Goal: Check status: Check status

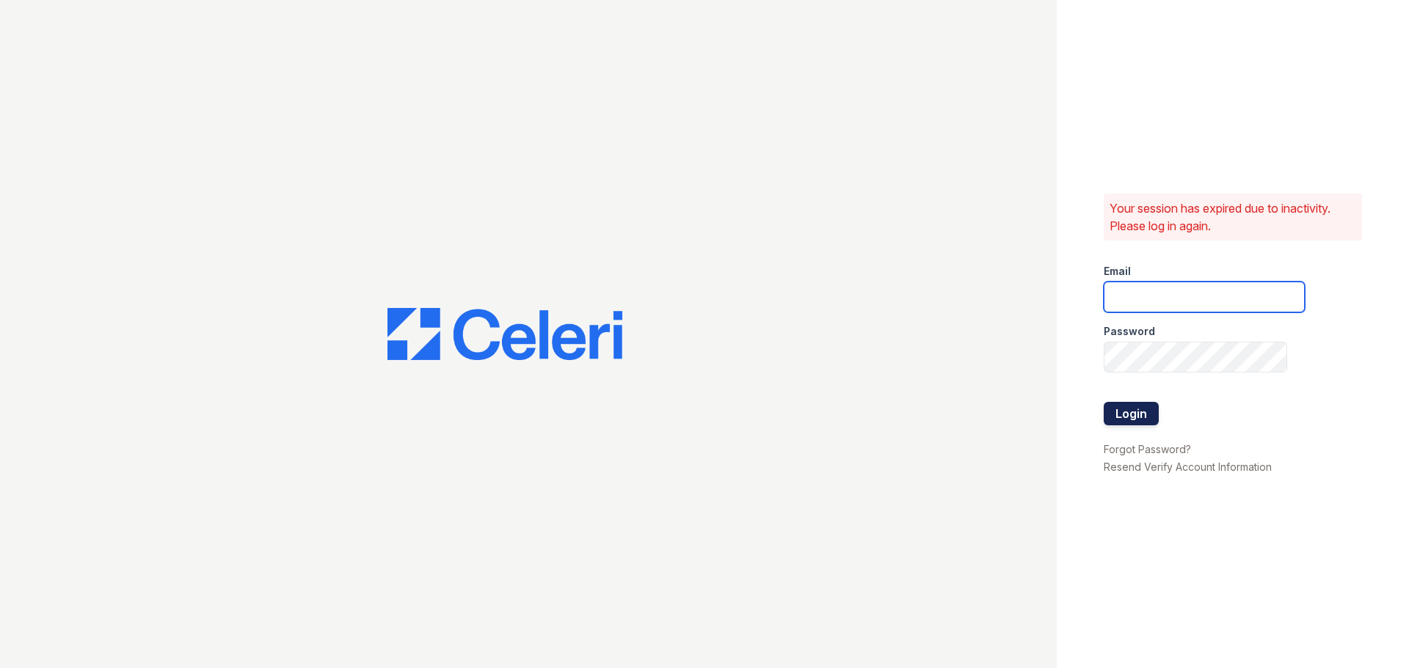
type input "[EMAIL_ADDRESS][DOMAIN_NAME]"
click at [1141, 406] on button "Login" at bounding box center [1131, 413] width 55 height 23
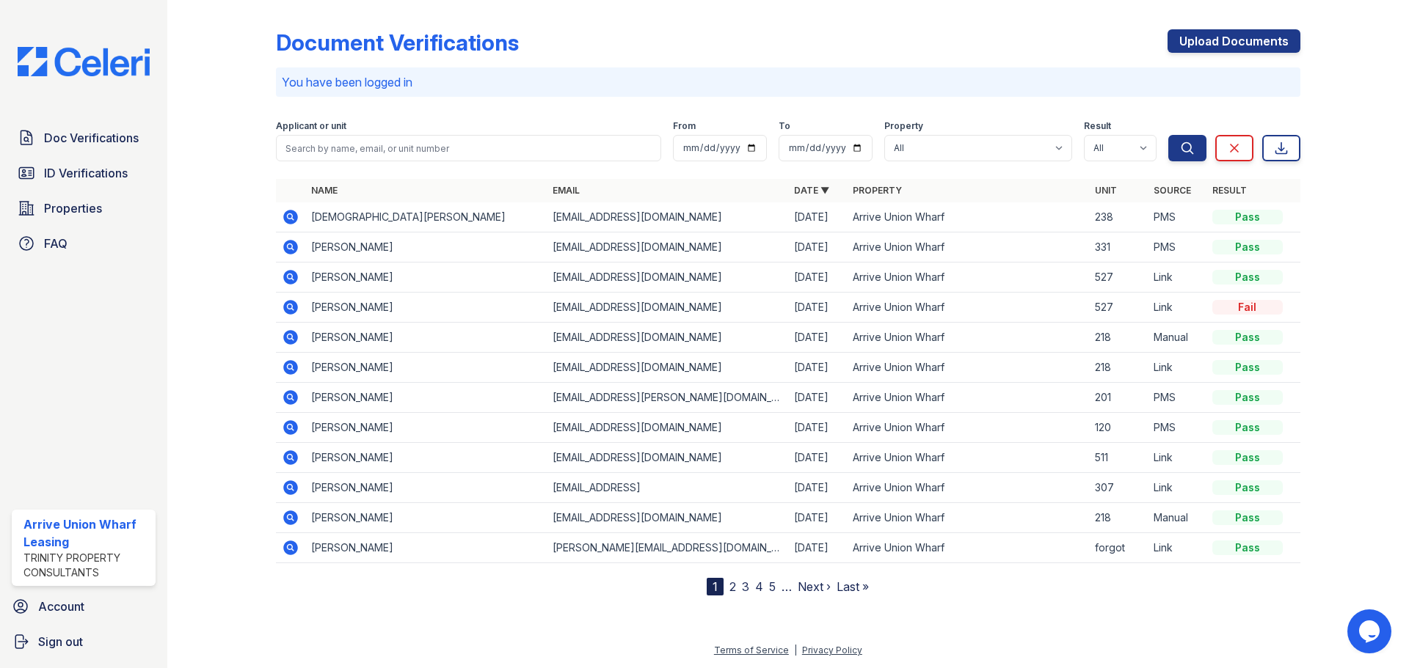
click at [287, 428] on icon at bounding box center [291, 428] width 18 height 18
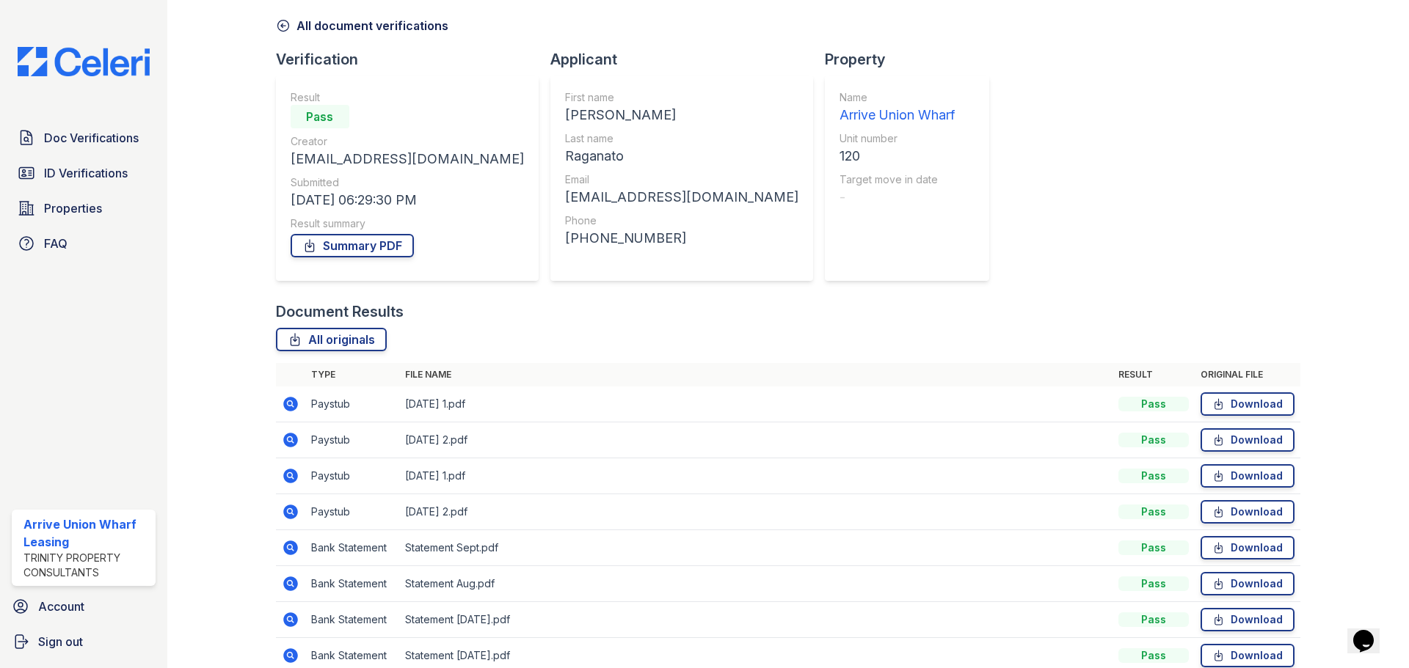
scroll to position [130, 0]
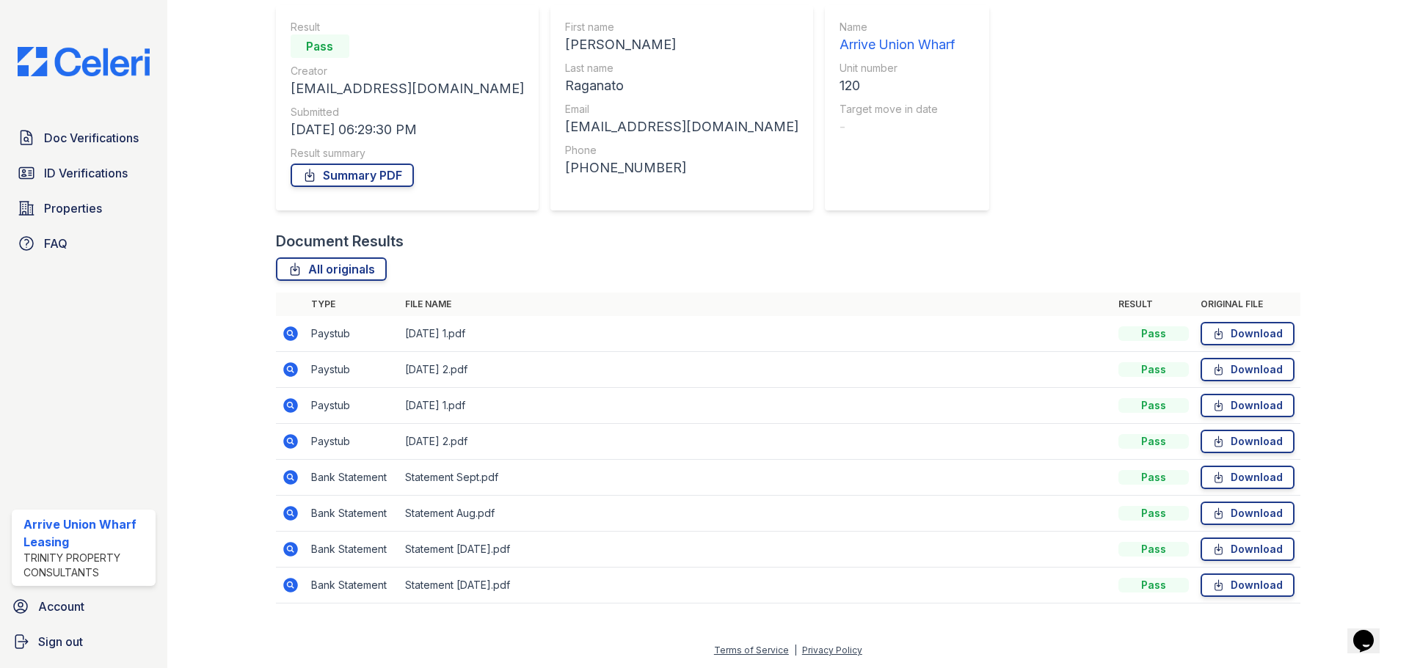
click at [294, 513] on icon at bounding box center [290, 513] width 15 height 15
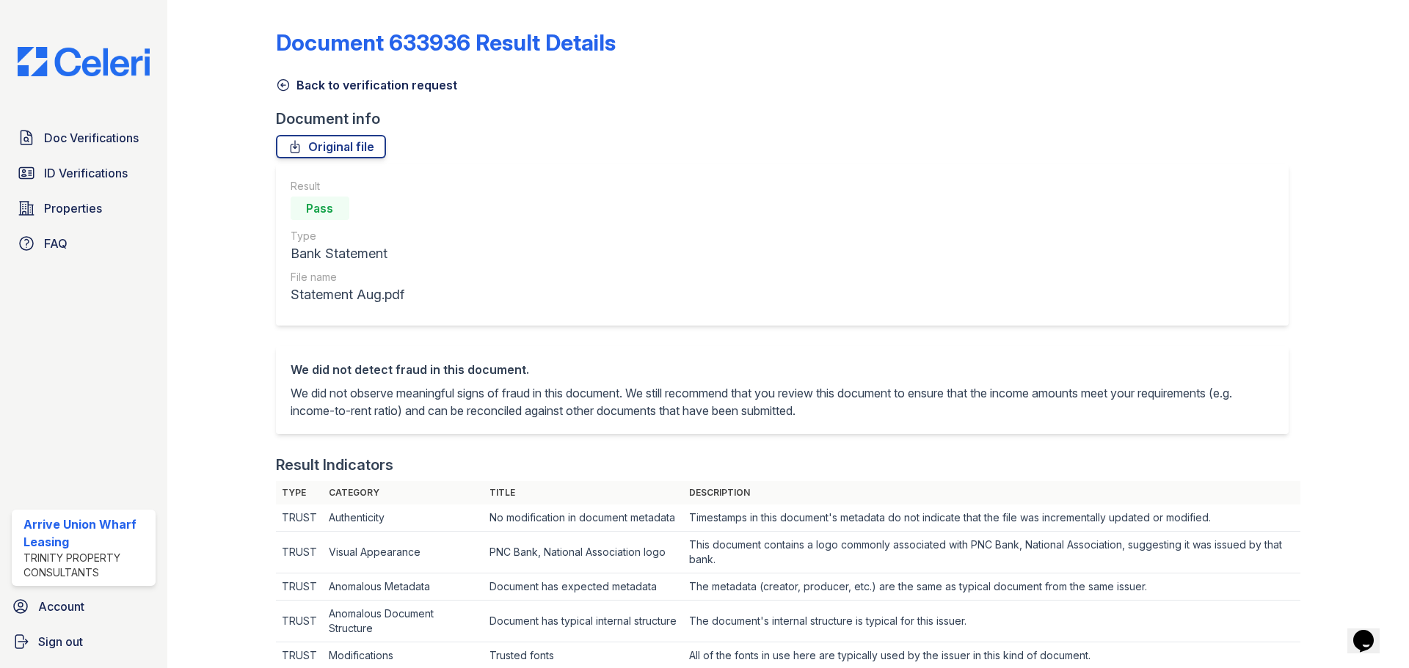
click at [280, 86] on icon at bounding box center [283, 85] width 15 height 15
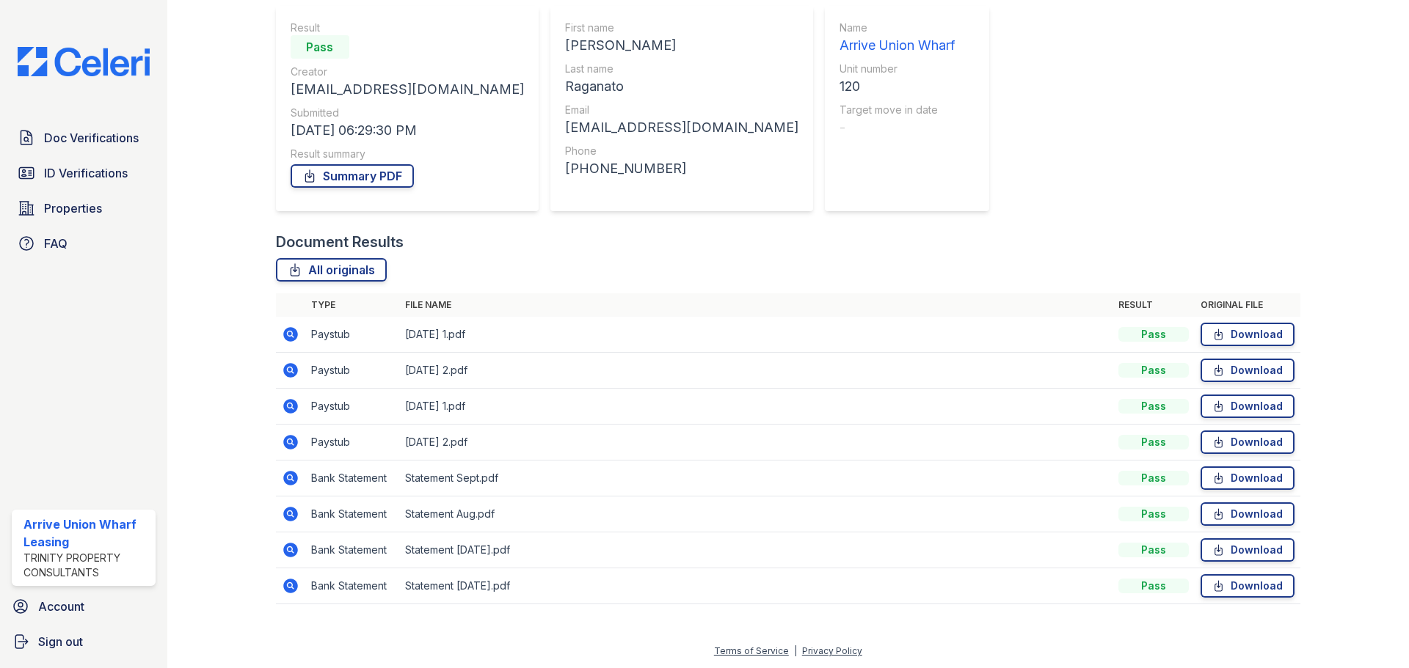
scroll to position [130, 0]
click at [291, 408] on icon at bounding box center [290, 405] width 15 height 15
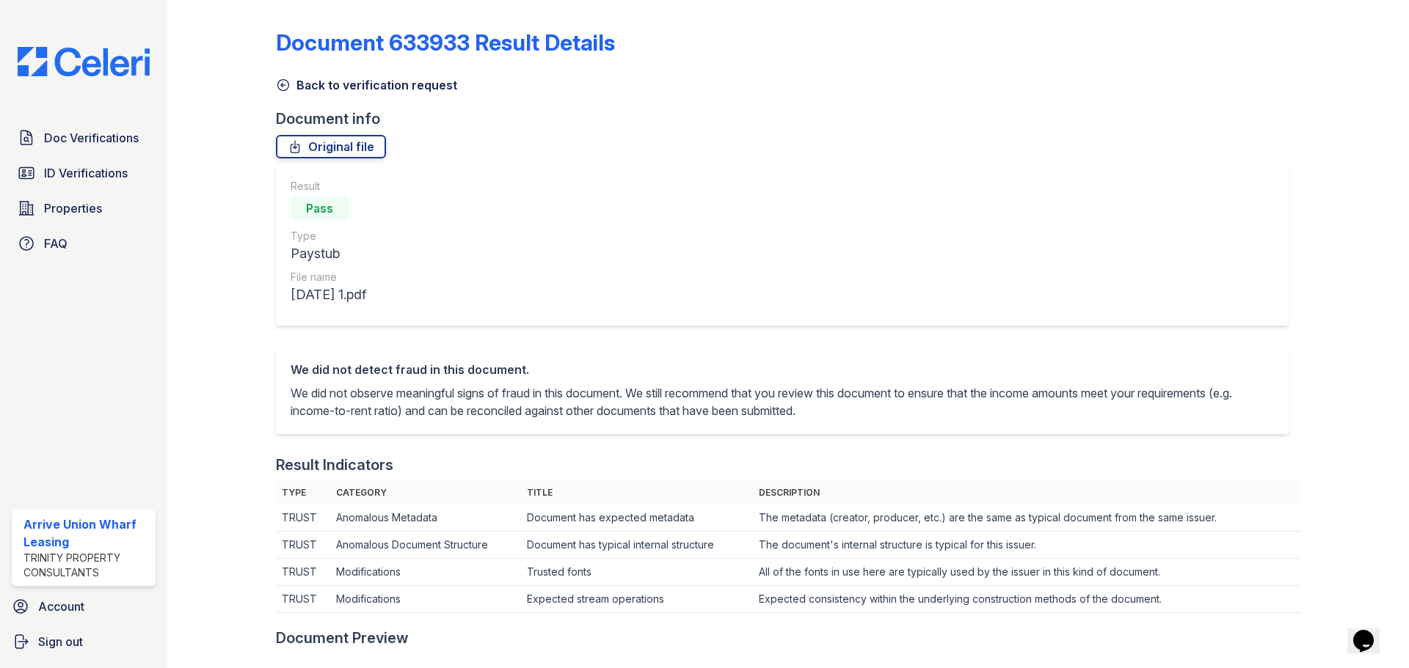
click at [284, 87] on icon at bounding box center [283, 85] width 15 height 15
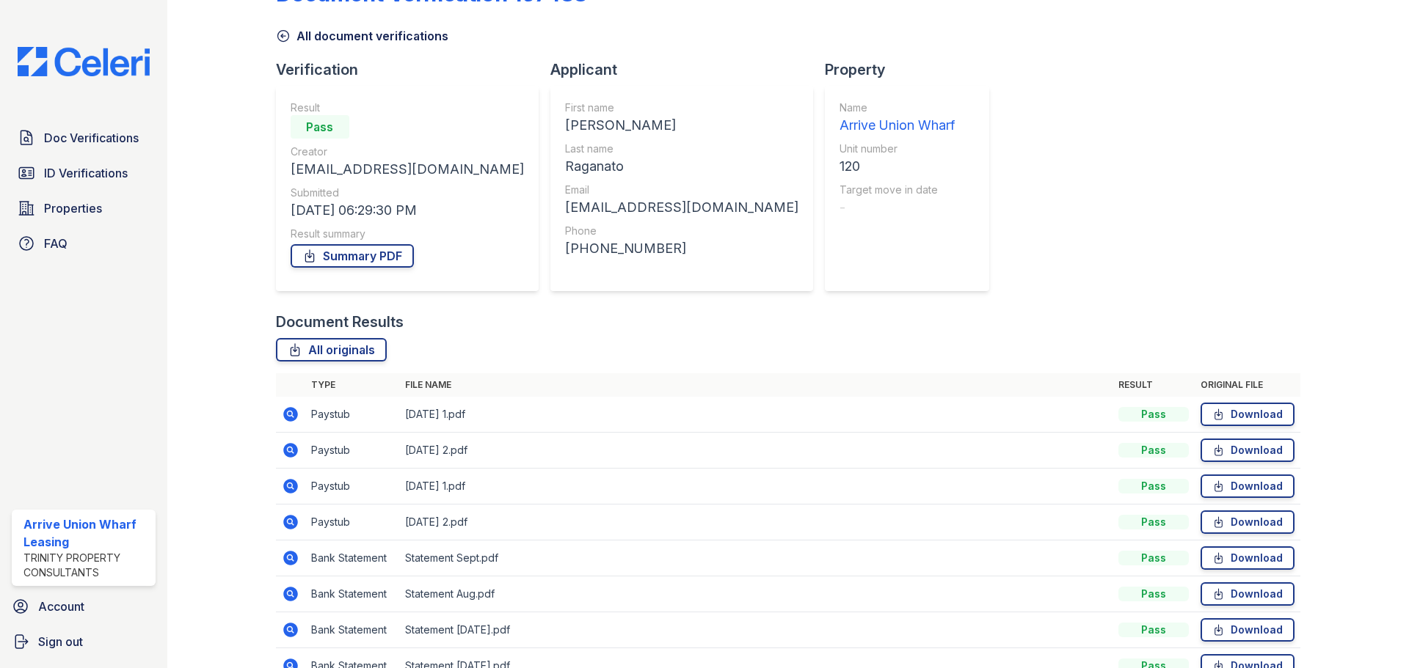
scroll to position [73, 0]
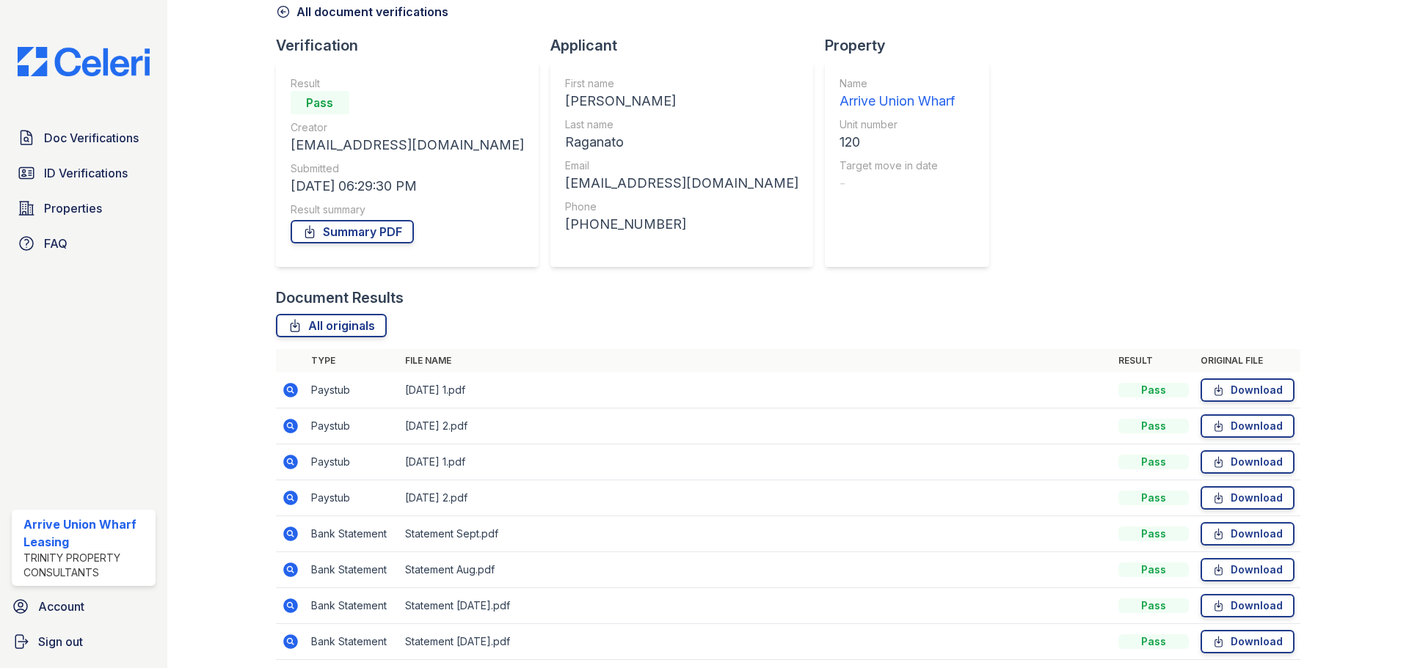
click at [288, 575] on icon at bounding box center [290, 570] width 15 height 15
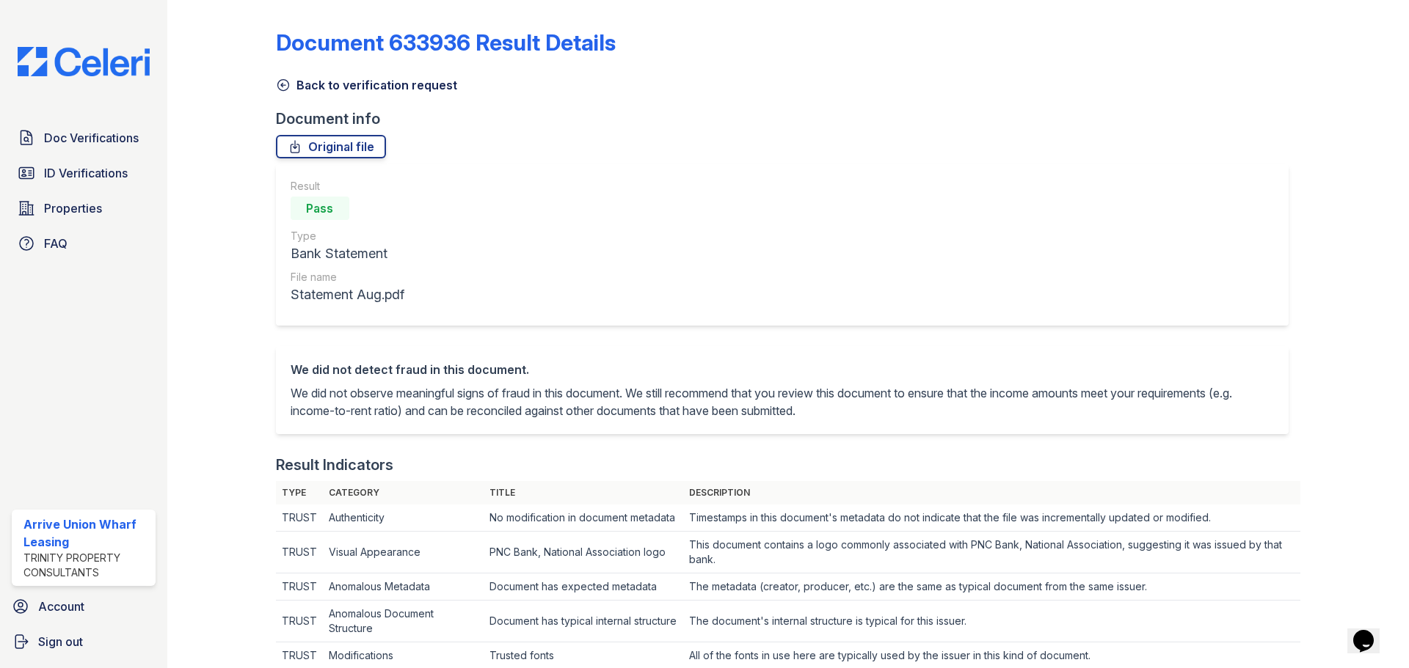
click at [280, 82] on icon at bounding box center [283, 85] width 15 height 15
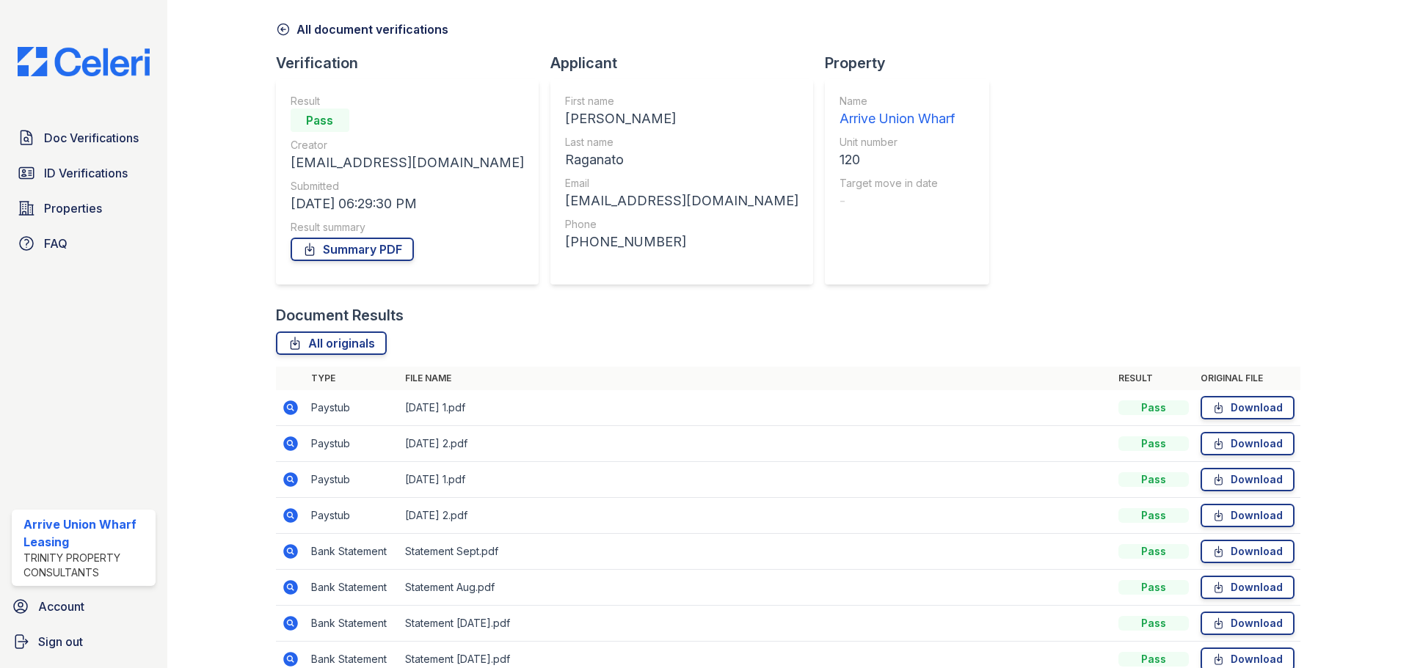
scroll to position [130, 0]
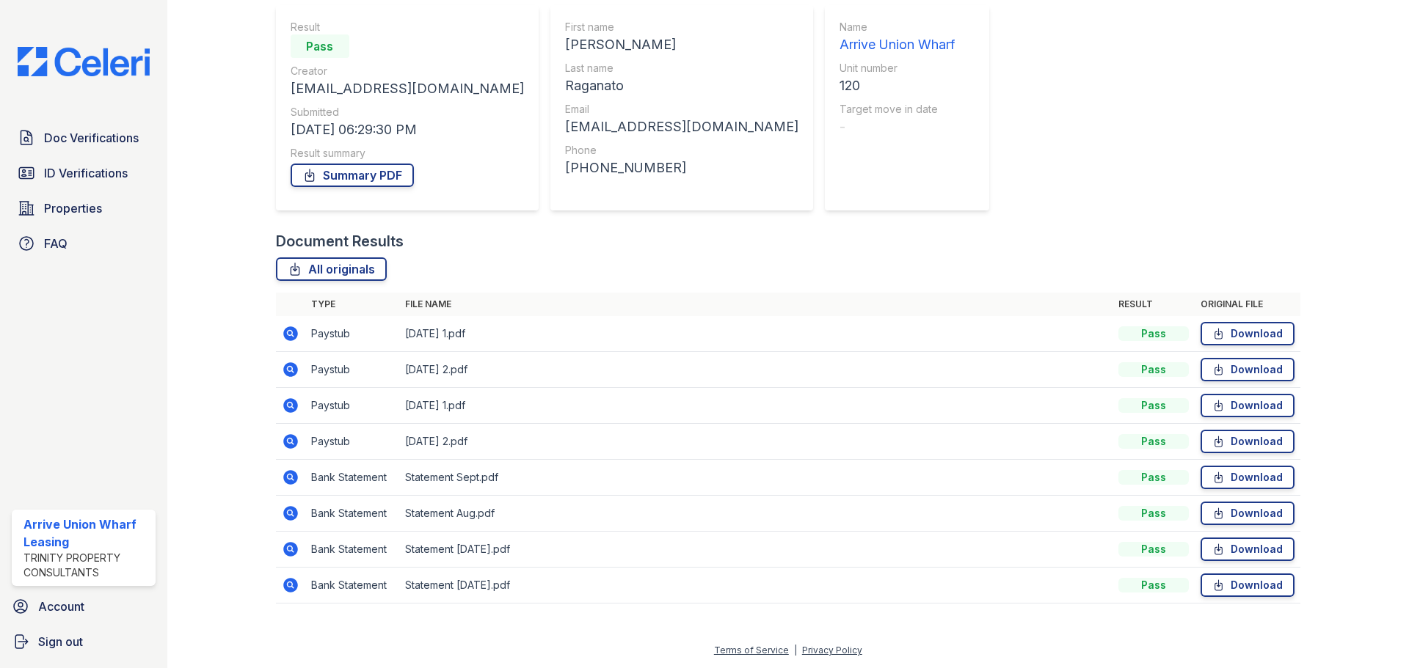
click at [294, 588] on icon at bounding box center [290, 585] width 15 height 15
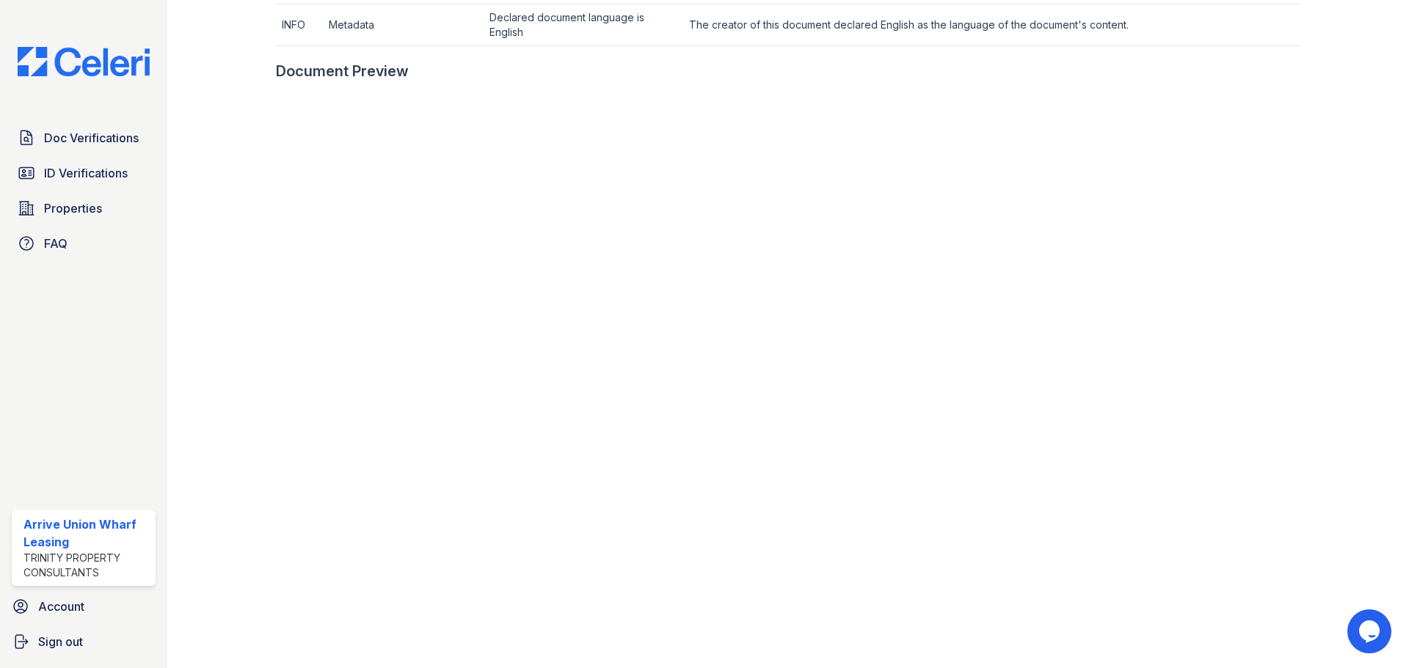
scroll to position [734, 0]
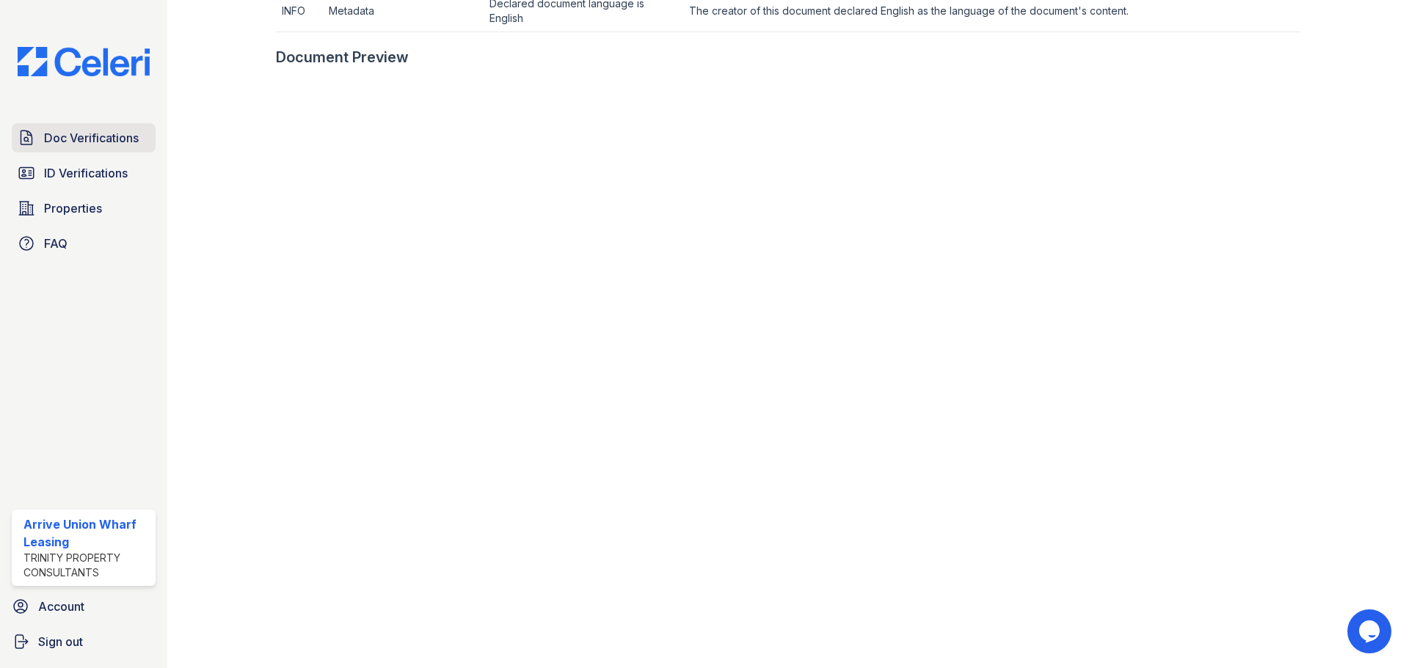
click at [59, 139] on span "Doc Verifications" at bounding box center [91, 138] width 95 height 18
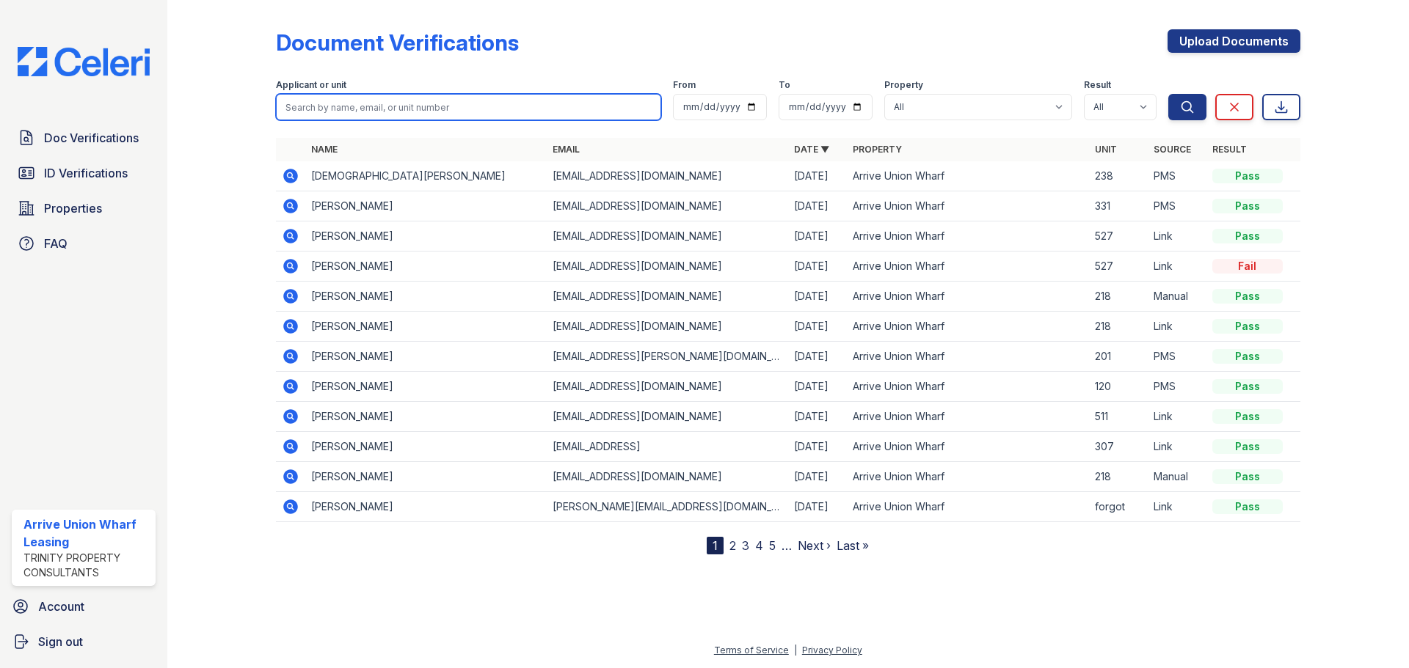
click at [331, 112] on input "search" at bounding box center [468, 107] width 385 height 26
type input "angela"
click at [1168, 94] on button "Search" at bounding box center [1187, 107] width 38 height 26
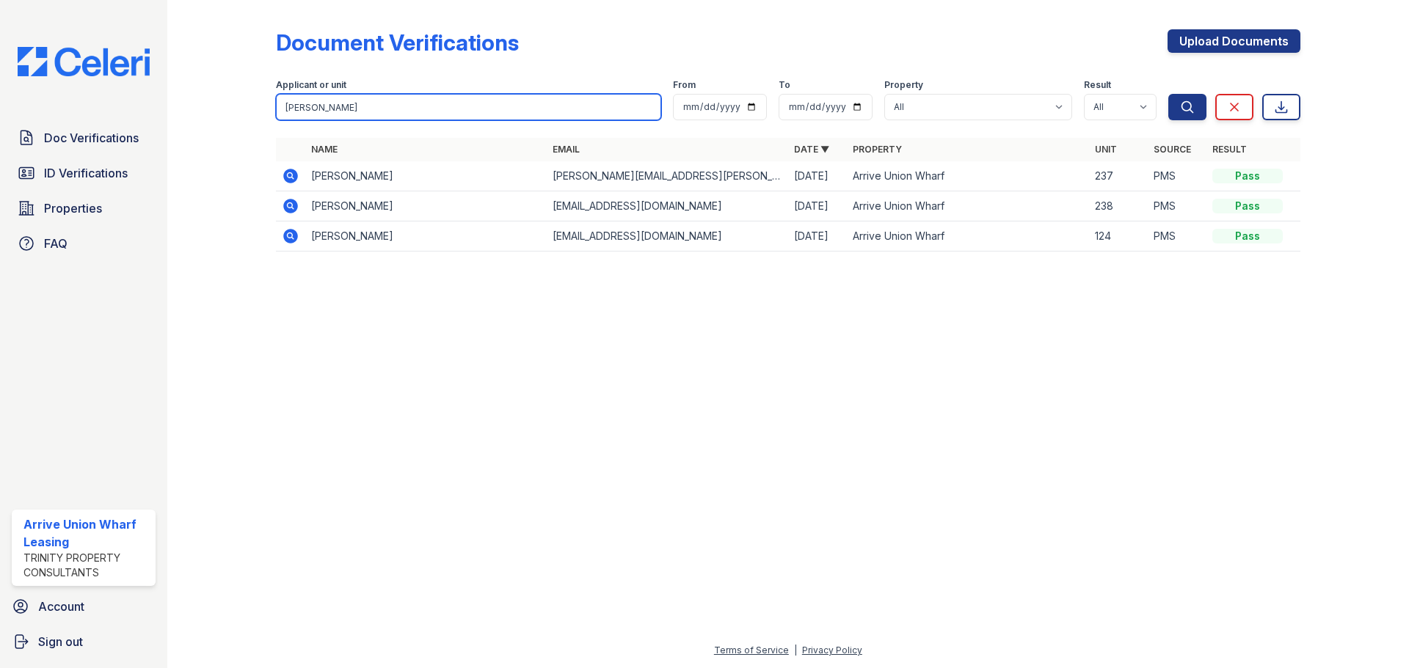
drag, startPoint x: 373, startPoint y: 100, endPoint x: 268, endPoint y: 100, distance: 105.7
click at [268, 100] on div "Document Verifications Upload Documents Filter Applicant or unit angela From To…" at bounding box center [788, 145] width 1195 height 290
type input "riccardo"
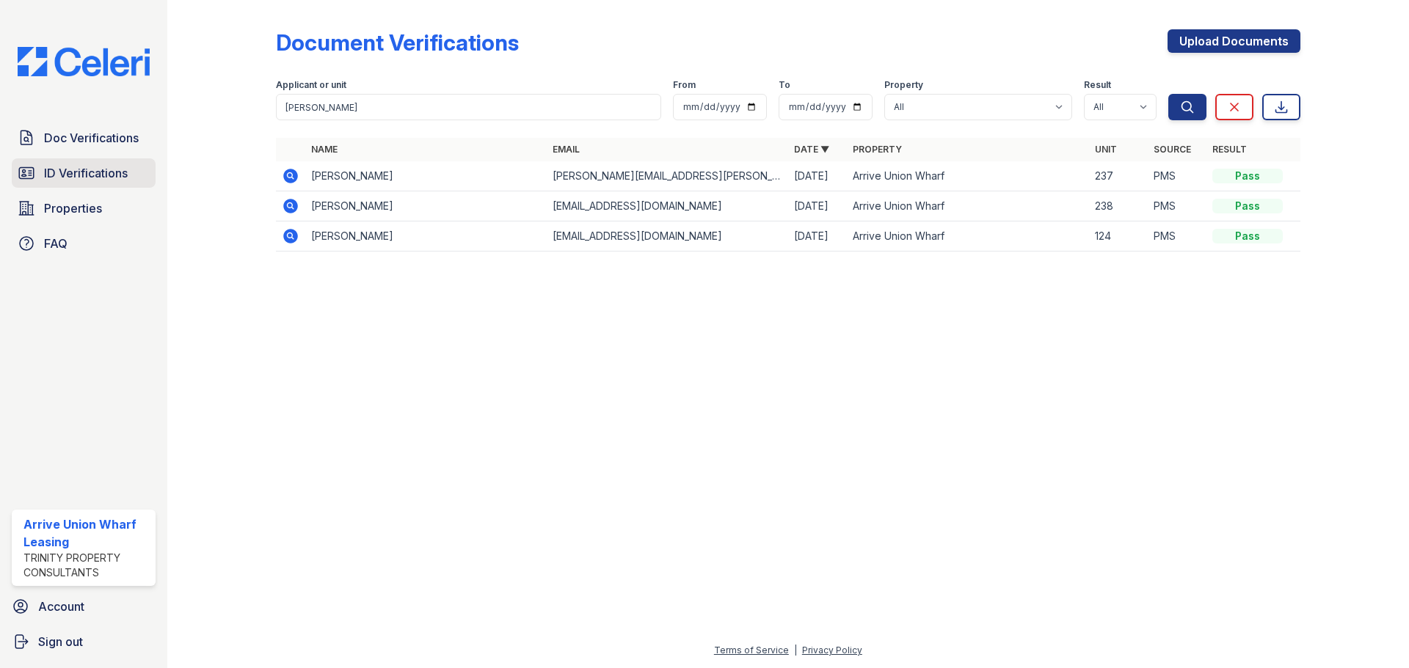
click at [122, 178] on span "ID Verifications" at bounding box center [86, 173] width 84 height 18
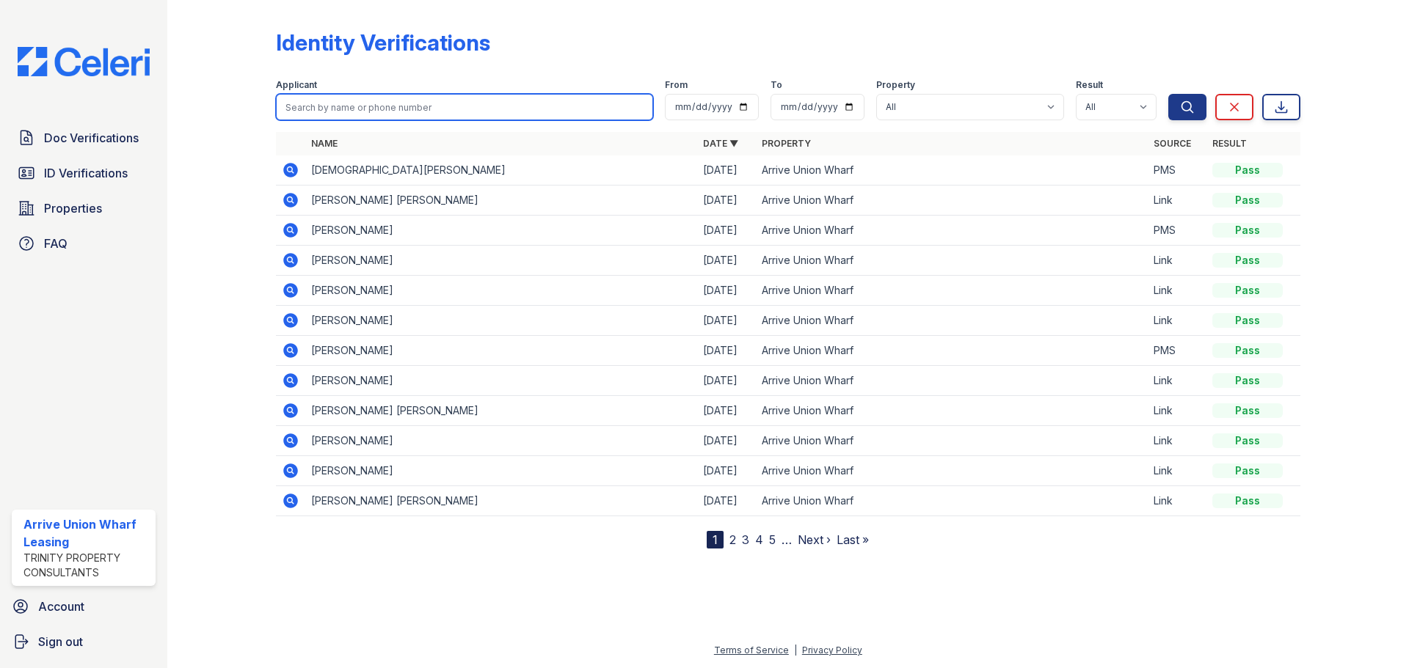
click at [372, 111] on input "search" at bounding box center [464, 107] width 377 height 26
type input "angela"
click at [1168, 94] on button "Search" at bounding box center [1187, 107] width 38 height 26
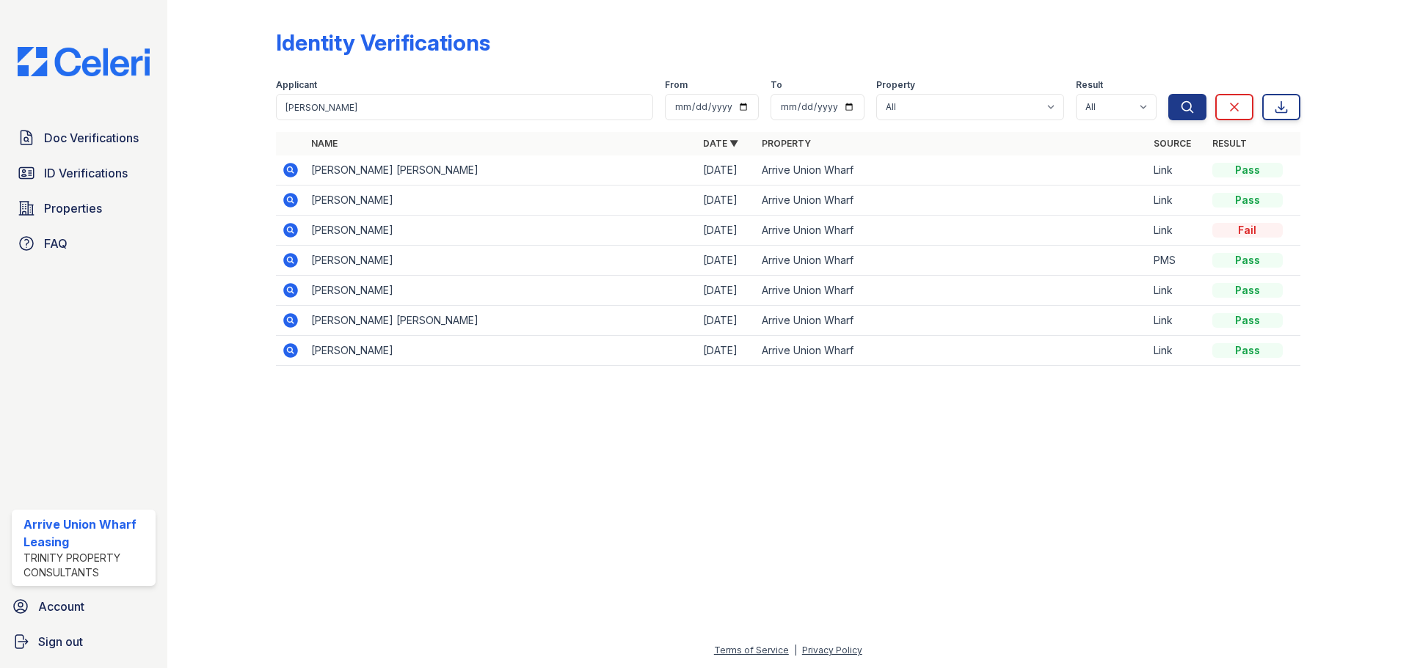
click at [293, 172] on icon at bounding box center [290, 170] width 15 height 15
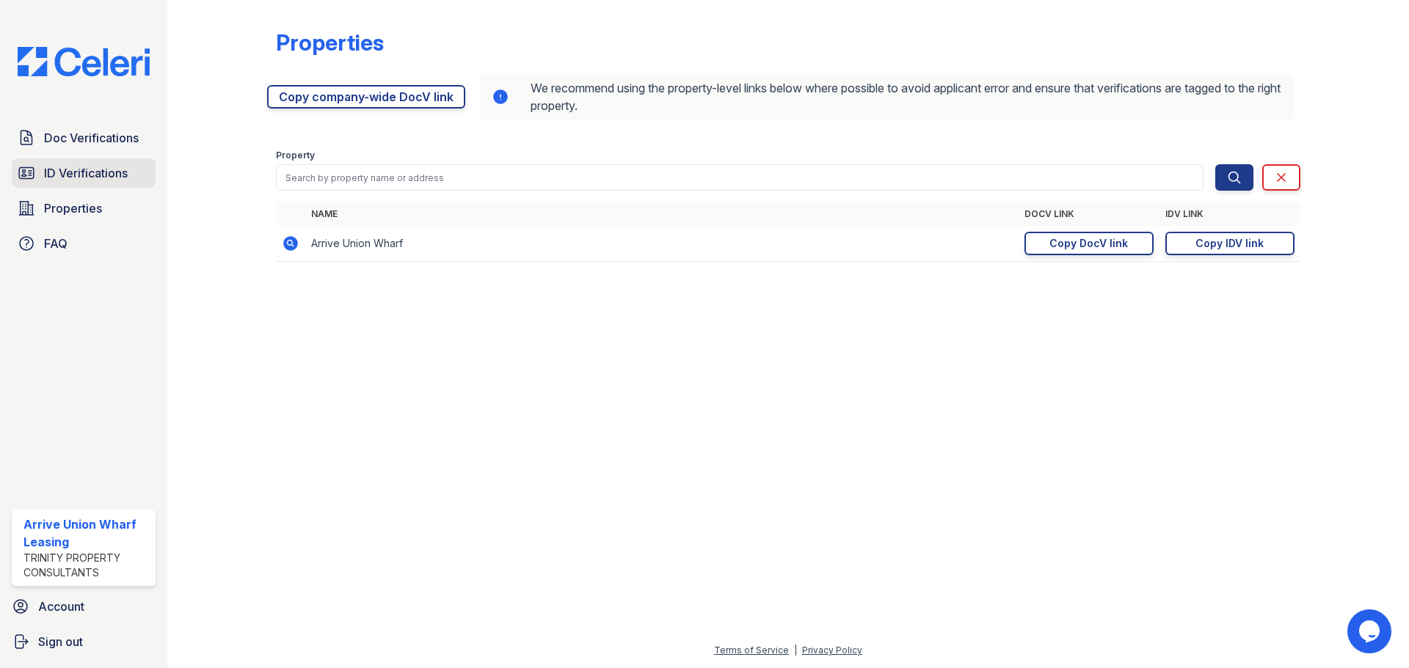
click at [123, 170] on span "ID Verifications" at bounding box center [86, 173] width 84 height 18
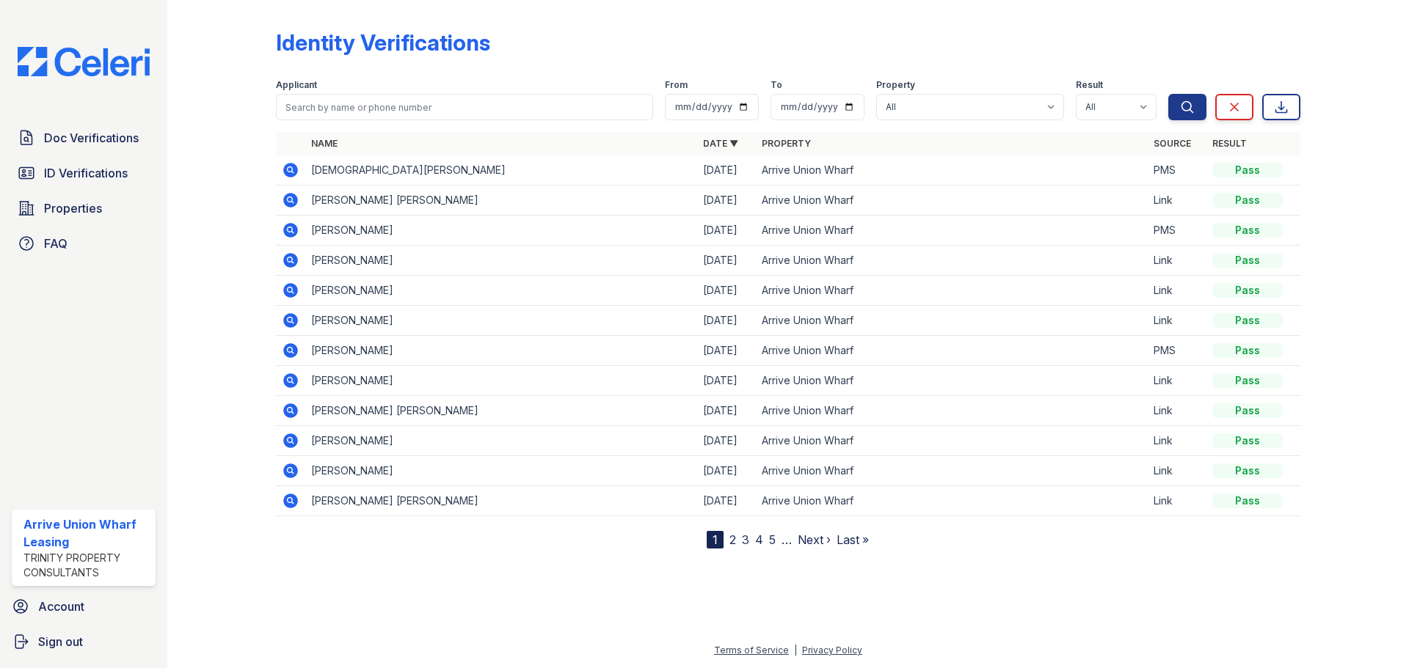
click at [118, 145] on span "Doc Verifications" at bounding box center [91, 138] width 95 height 18
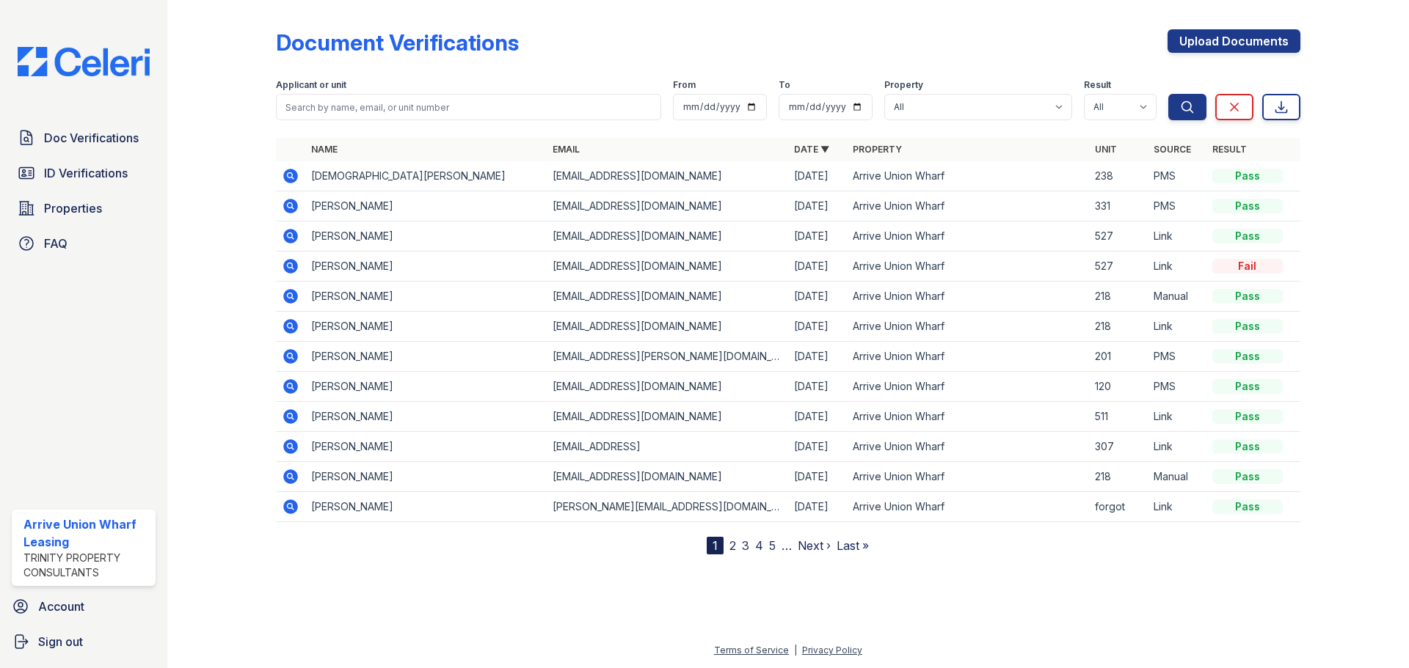
click at [284, 384] on icon at bounding box center [290, 386] width 15 height 15
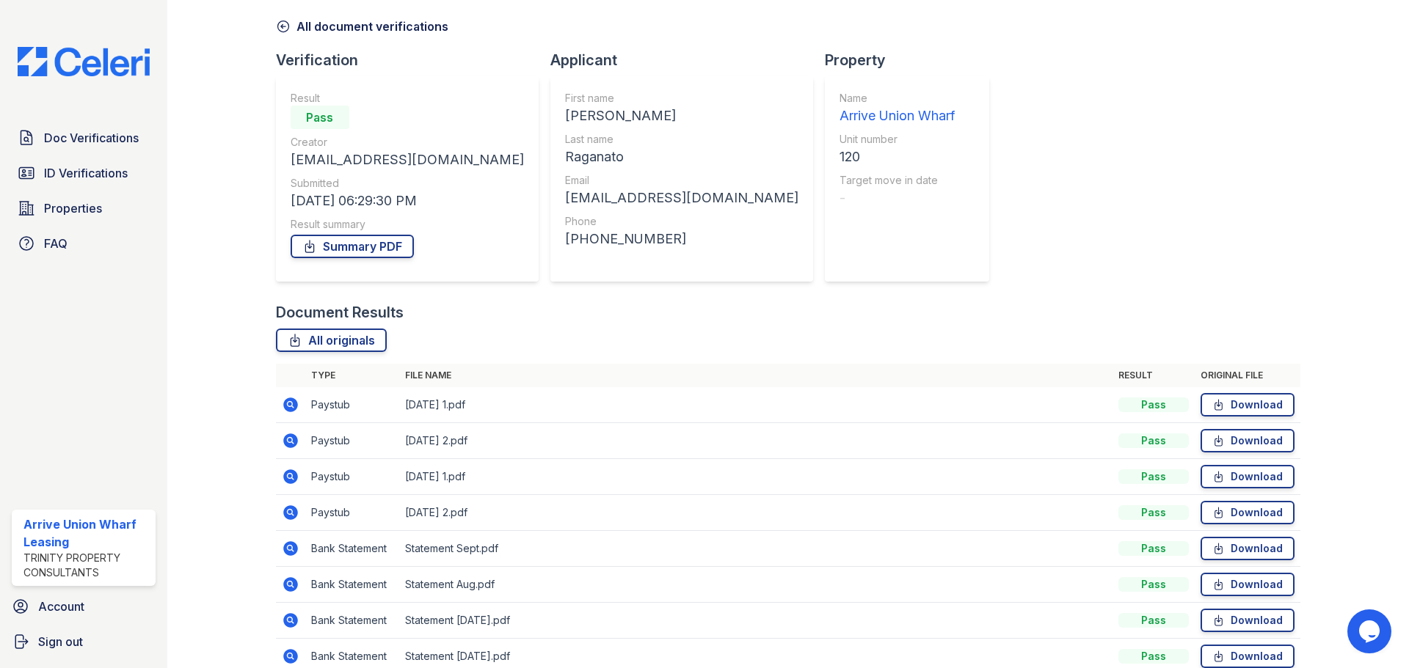
scroll to position [130, 0]
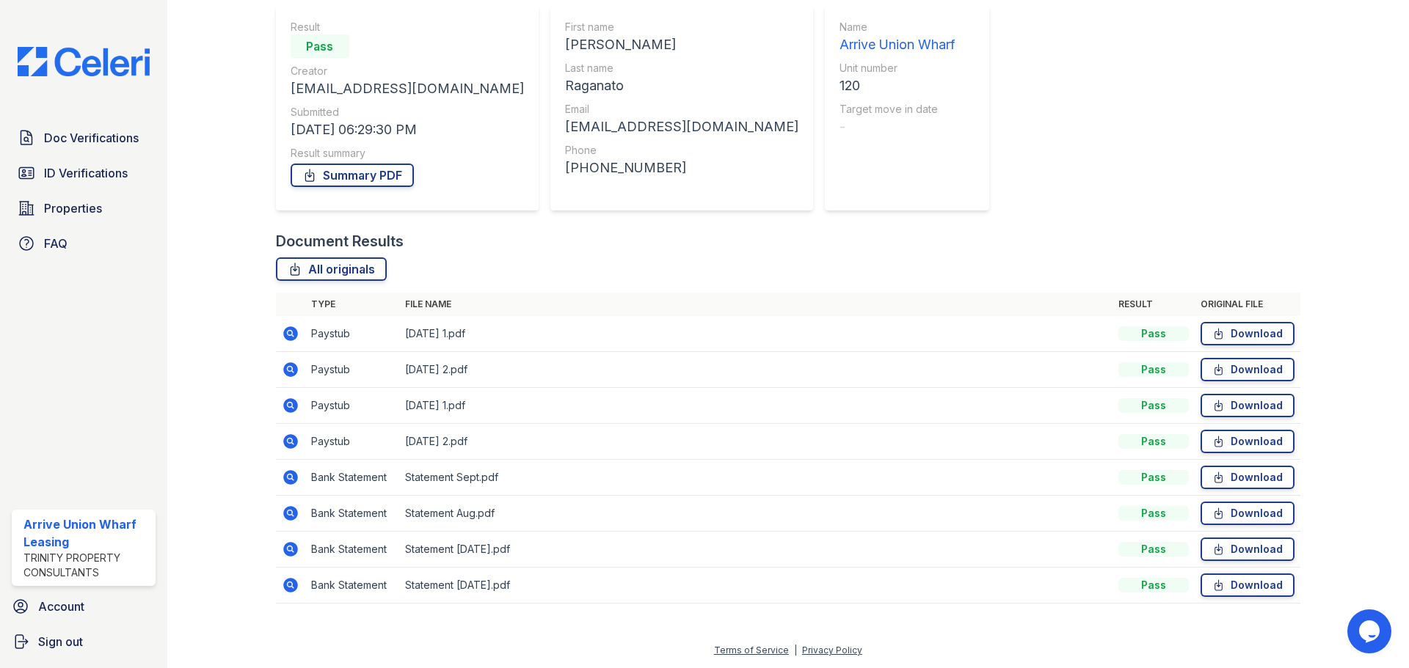
click at [289, 372] on icon at bounding box center [290, 369] width 15 height 15
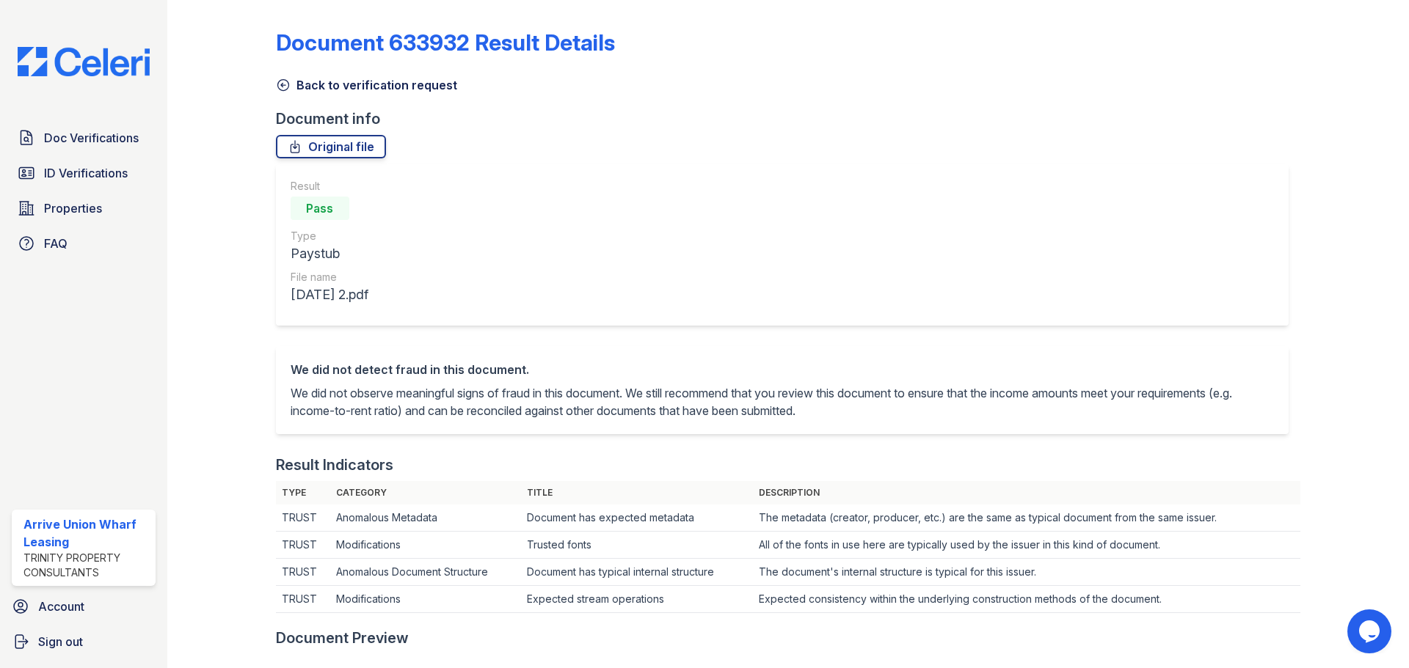
click at [282, 88] on icon at bounding box center [283, 85] width 15 height 15
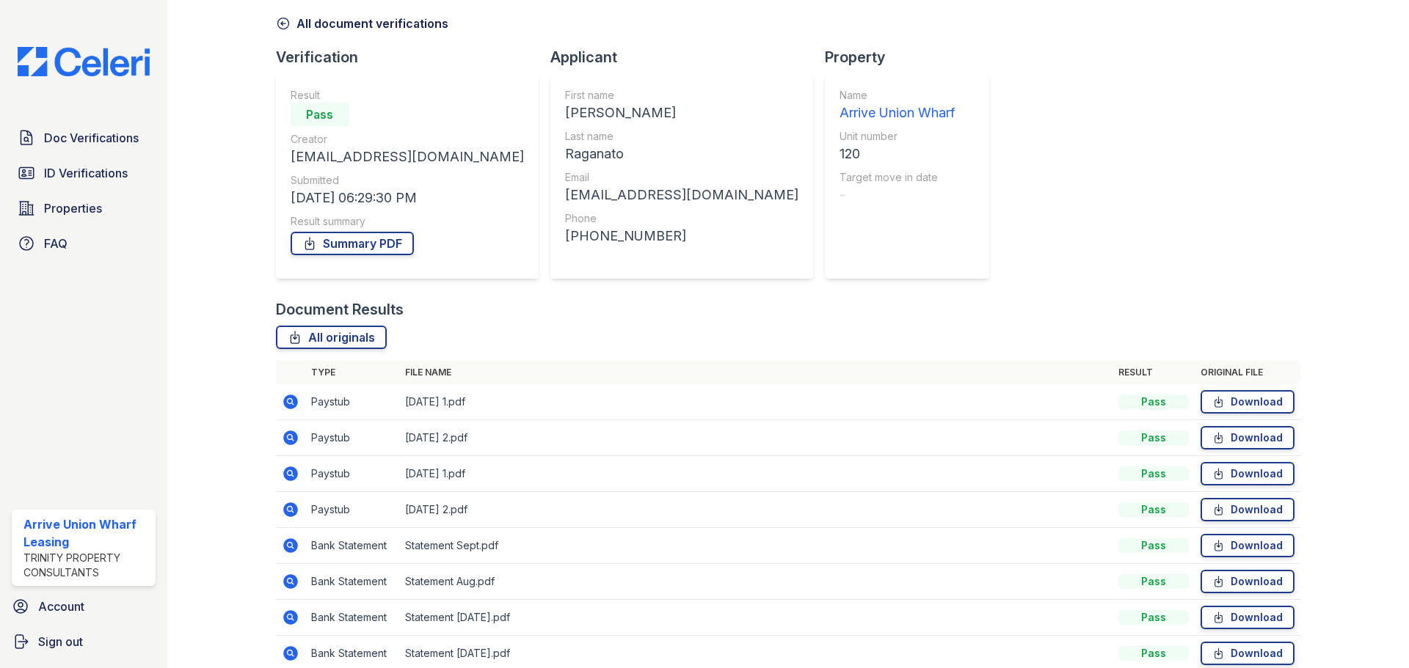
scroll to position [130, 0]
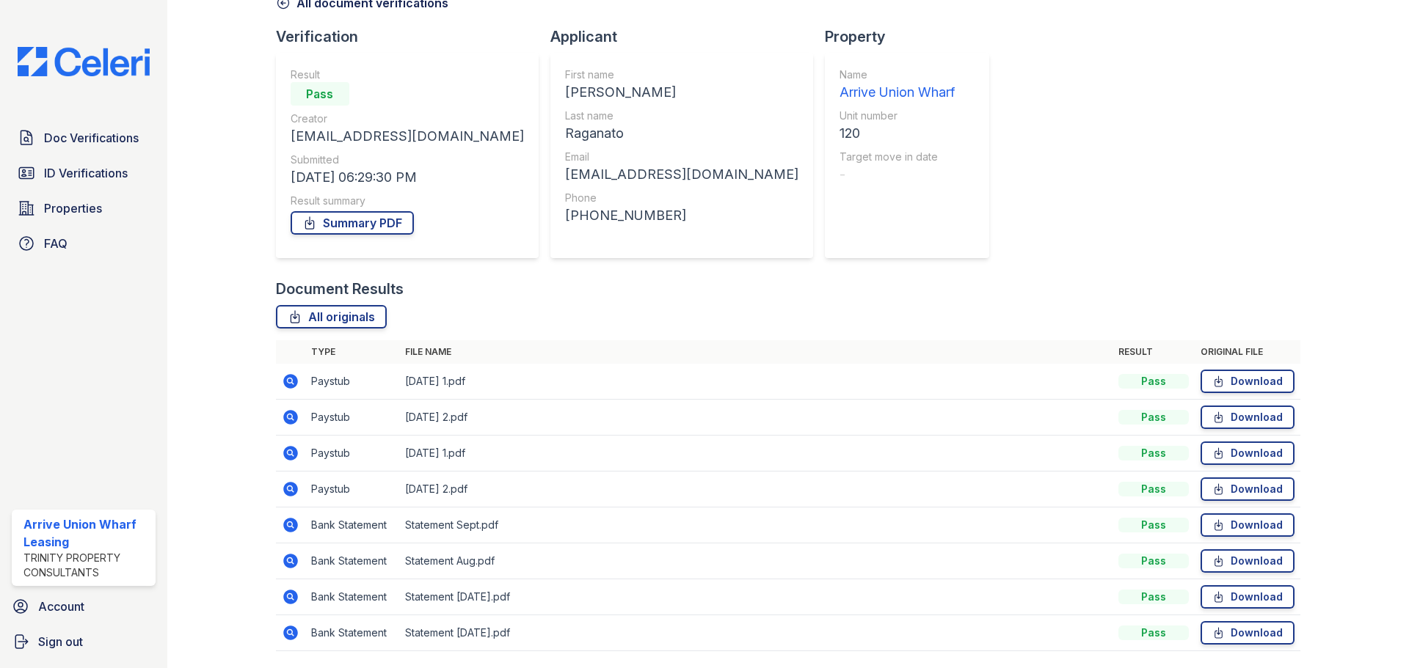
click at [295, 405] on tbody "Paystub Aug 2025 1.pdf Pass Download Paystub Aug 2025 2.pdf Pass Download Payst…" at bounding box center [788, 508] width 1024 height 288
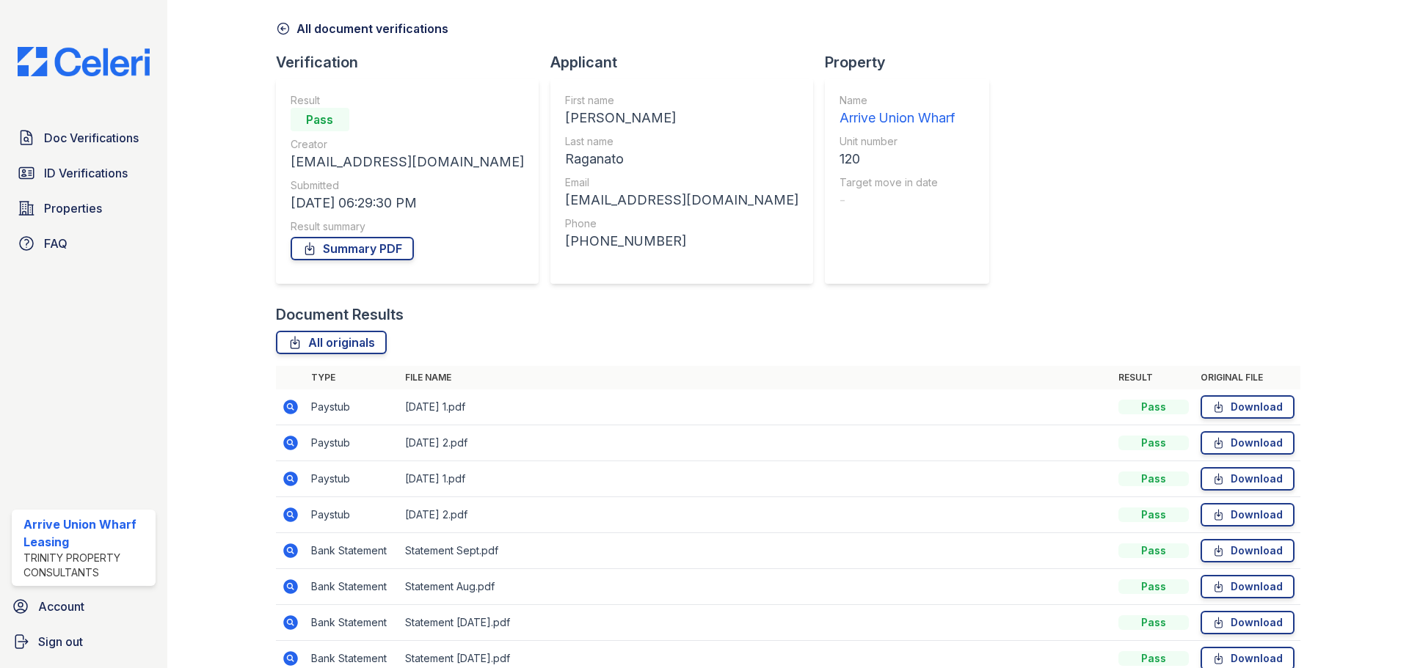
click at [292, 484] on icon at bounding box center [290, 479] width 15 height 15
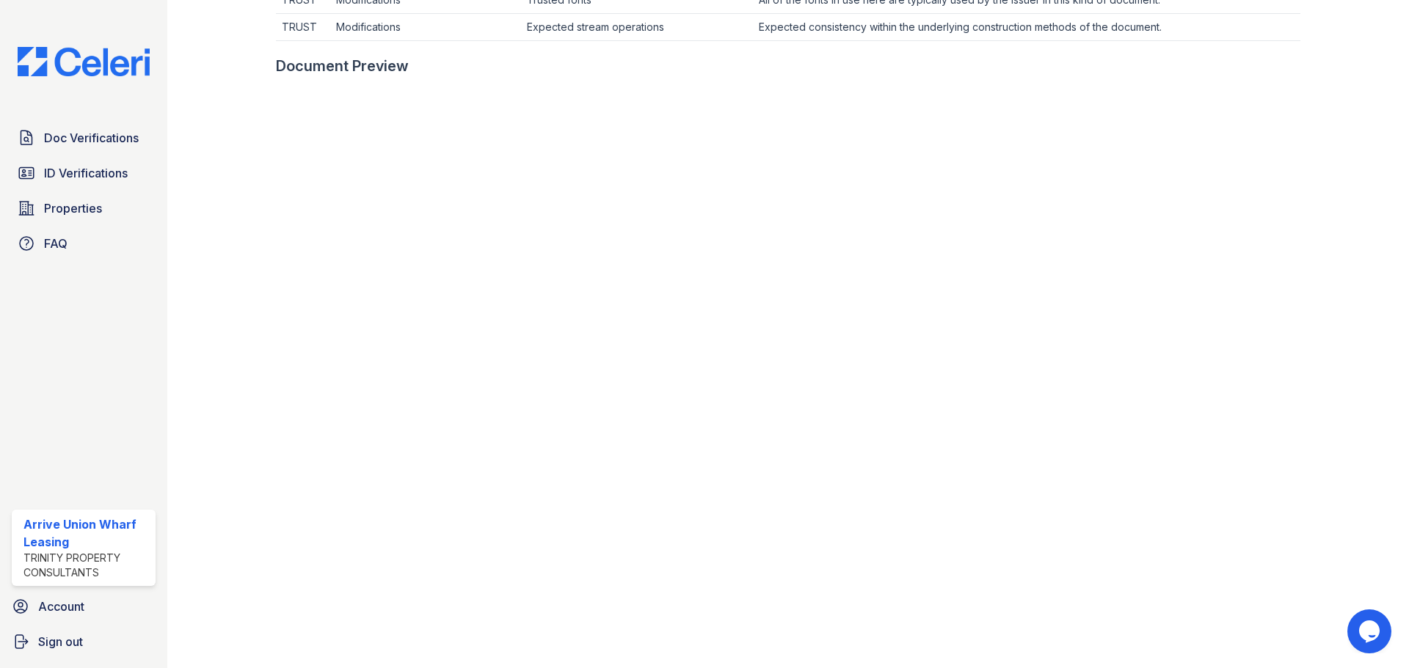
scroll to position [558, 0]
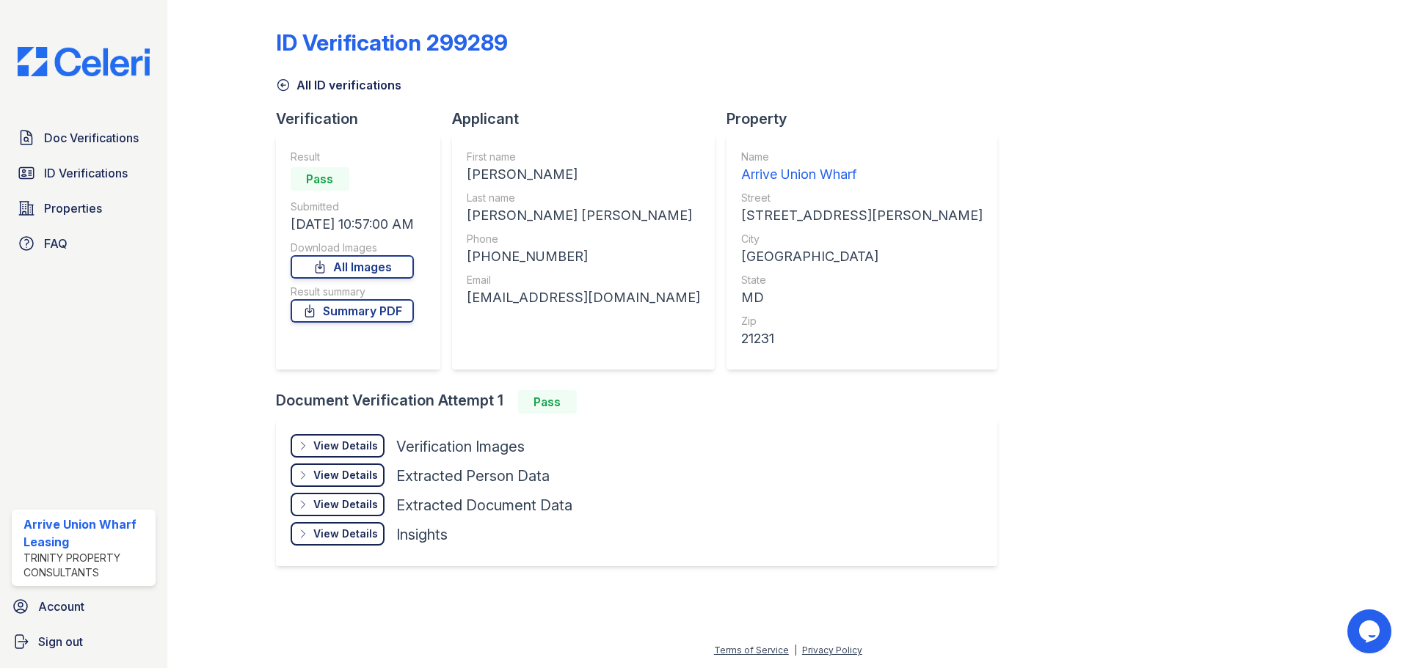
click at [341, 434] on div "View Details Details" at bounding box center [338, 445] width 94 height 23
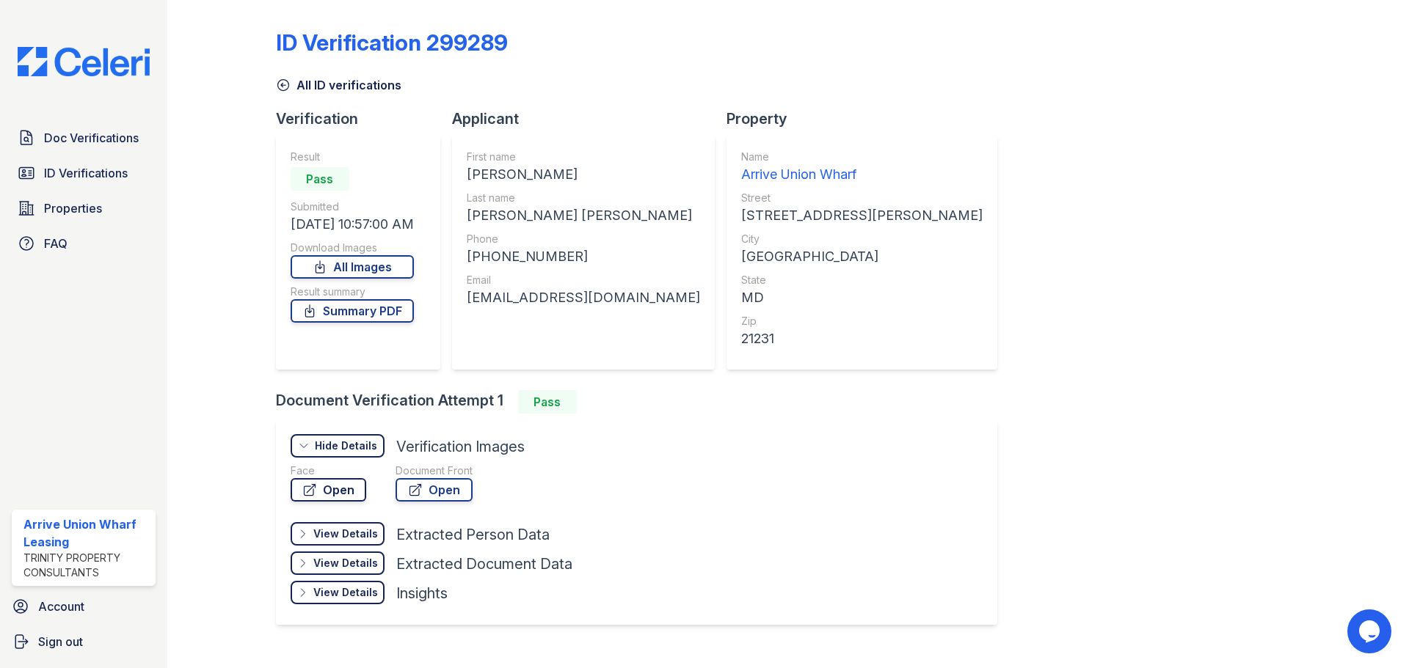
click at [335, 485] on link "Open" at bounding box center [329, 489] width 76 height 23
click at [426, 494] on link "Open" at bounding box center [433, 489] width 77 height 23
click at [88, 174] on span "ID Verifications" at bounding box center [86, 173] width 84 height 18
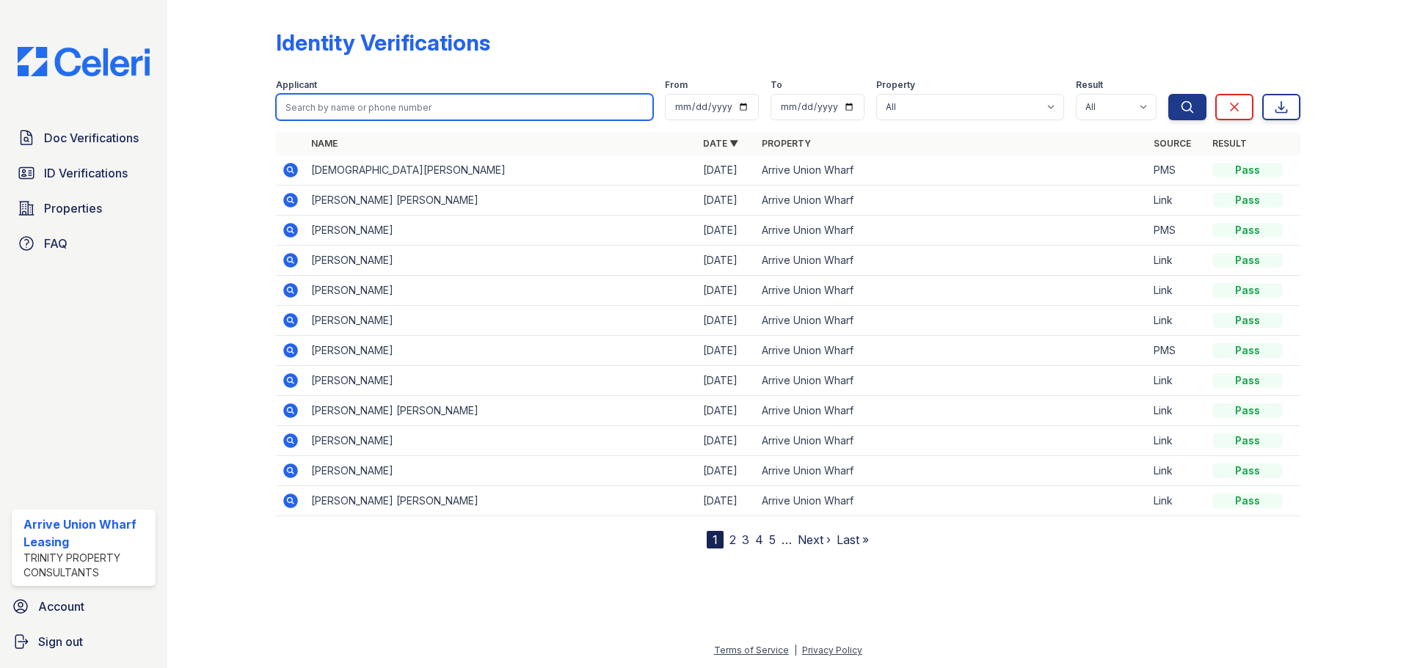
click at [370, 99] on input "search" at bounding box center [464, 107] width 377 height 26
type input "riccardo"
click at [1168, 94] on button "Search" at bounding box center [1187, 107] width 38 height 26
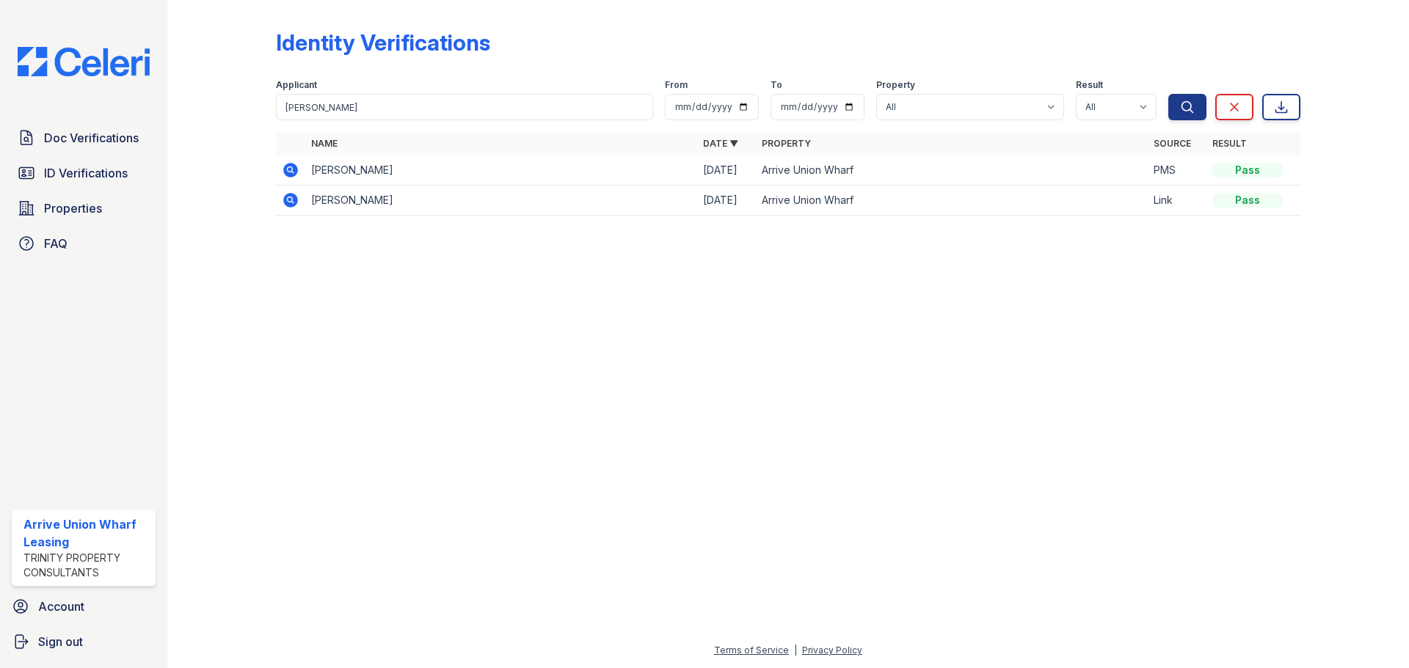
click at [294, 175] on icon at bounding box center [290, 170] width 15 height 15
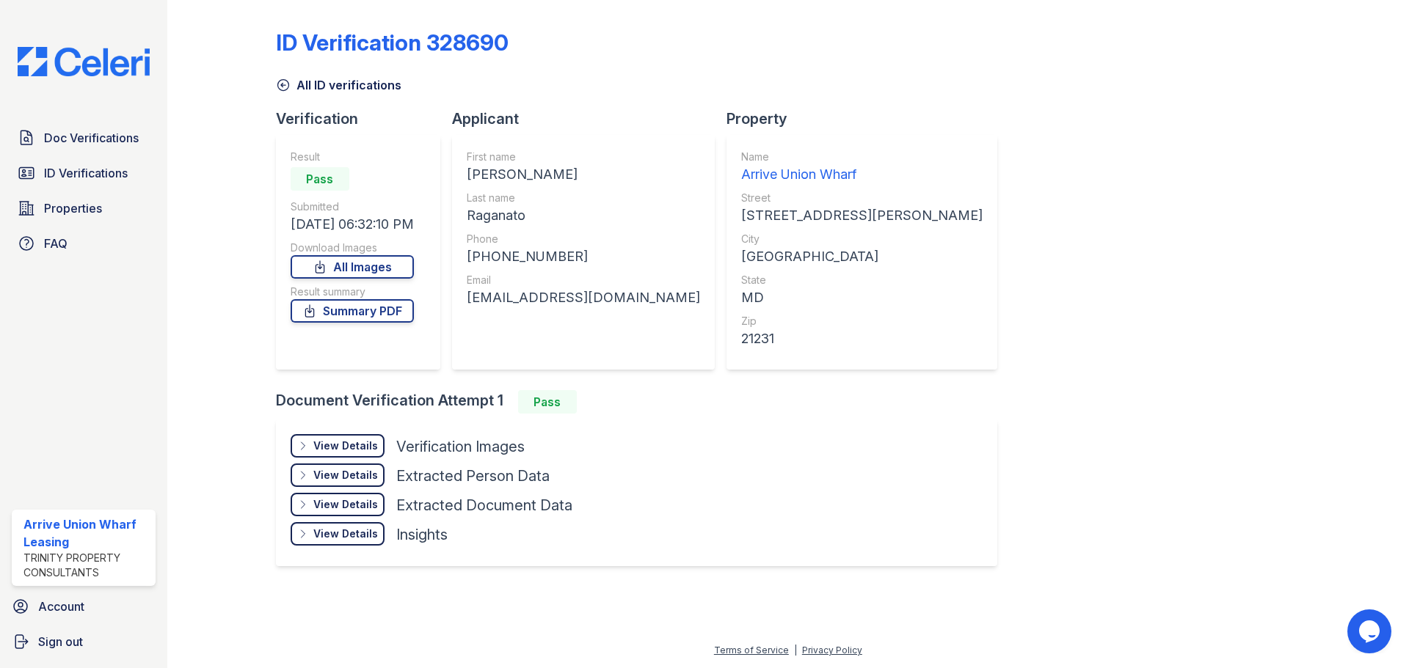
click at [340, 447] on div "View Details" at bounding box center [345, 446] width 65 height 15
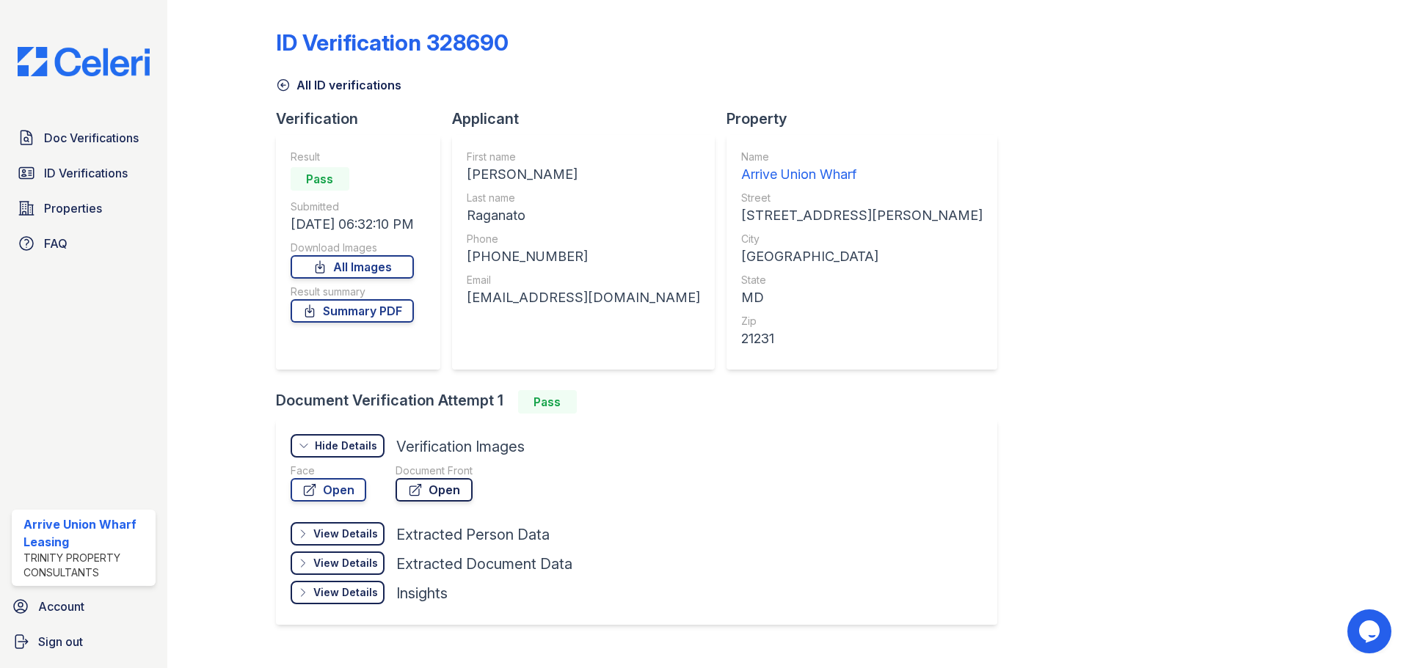
click at [456, 490] on link "Open" at bounding box center [433, 489] width 77 height 23
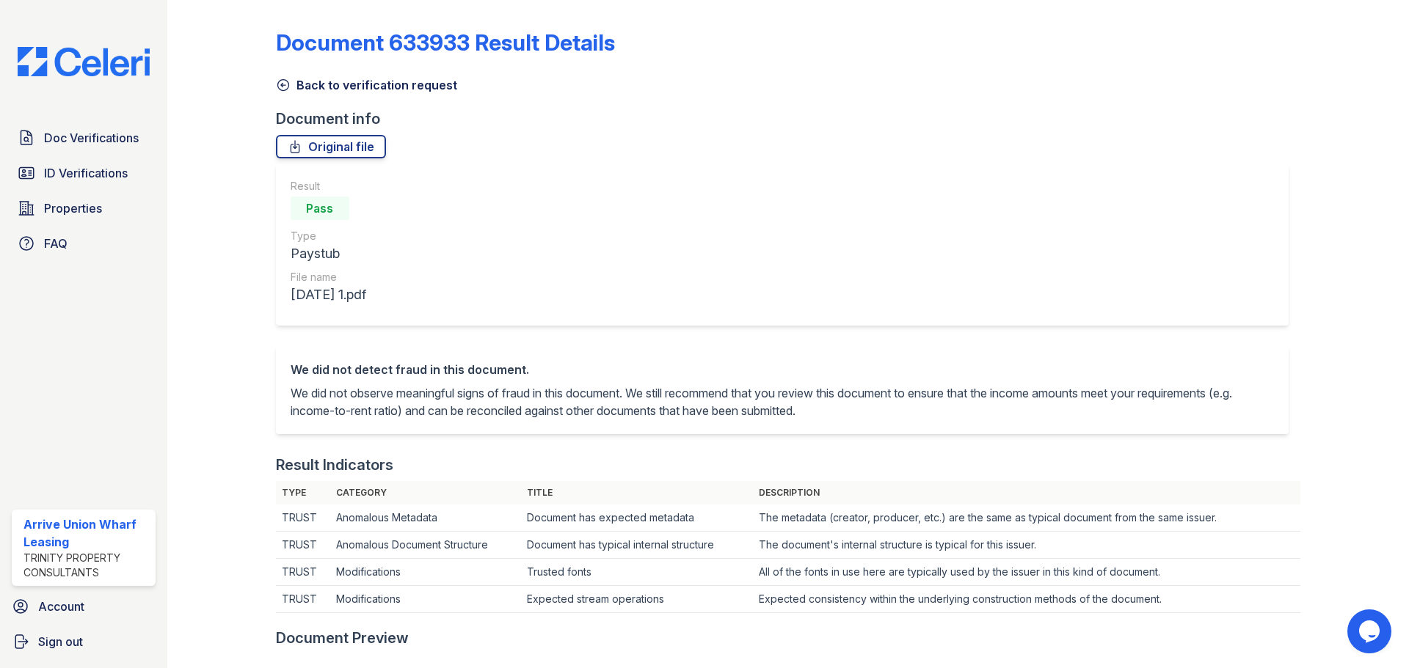
scroll to position [558, 0]
